Goal: Obtain resource: Obtain resource

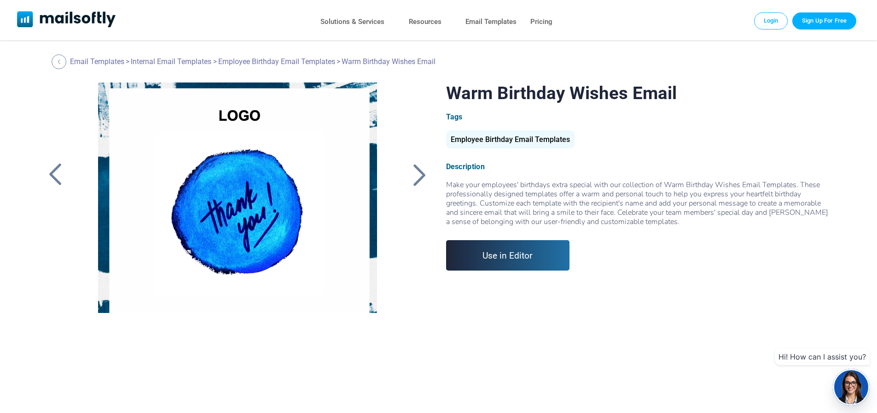
click at [415, 177] on div at bounding box center [420, 175] width 23 height 24
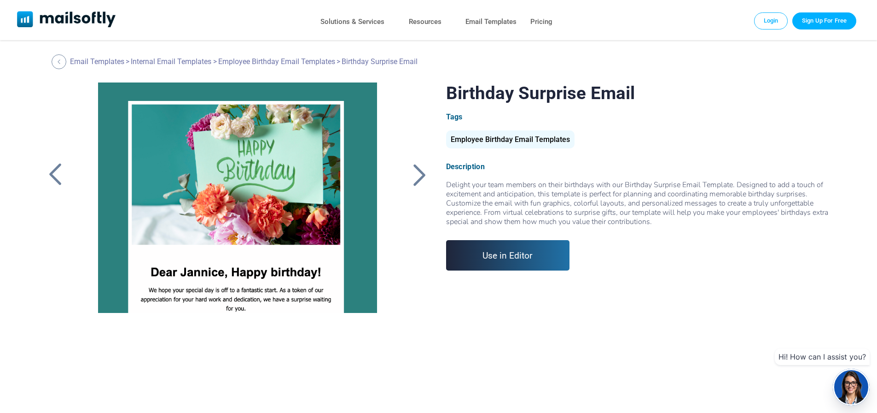
click at [423, 179] on div at bounding box center [420, 175] width 23 height 24
